Goal: Check status

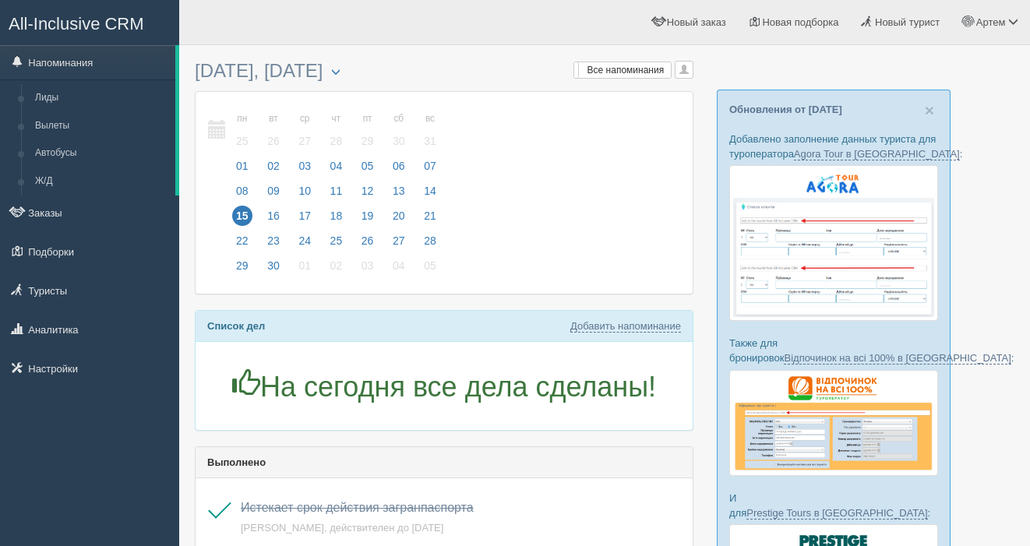
click at [272, 216] on span "16" at bounding box center [273, 216] width 20 height 20
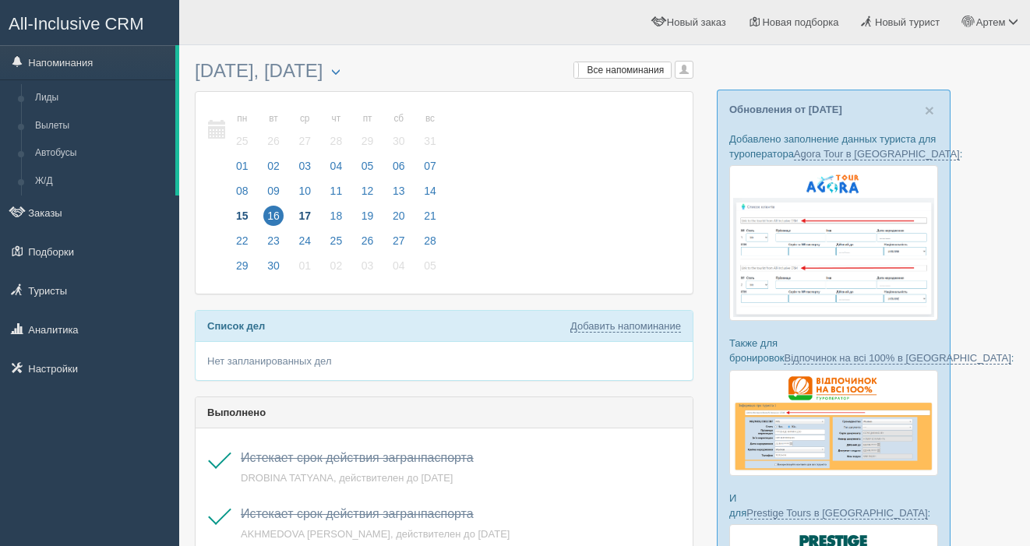
click at [307, 214] on span "17" at bounding box center [305, 216] width 20 height 20
click at [333, 211] on span "18" at bounding box center [337, 216] width 20 height 20
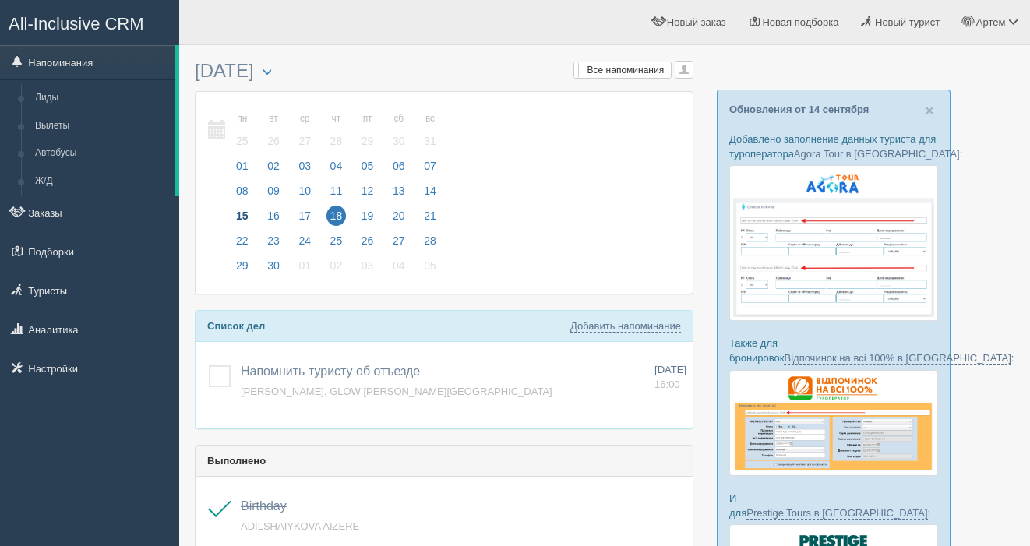
scroll to position [1, 0]
